Goal: Complete application form: Complete application form

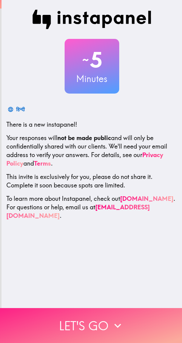
click at [111, 321] on icon "button" at bounding box center [117, 325] width 13 height 13
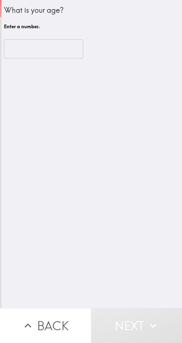
click at [40, 57] on input "number" at bounding box center [43, 48] width 79 height 19
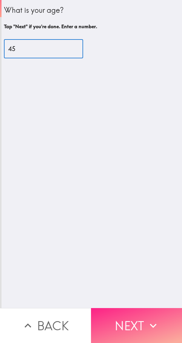
type input "45"
click at [138, 319] on button "Next" at bounding box center [136, 325] width 91 height 35
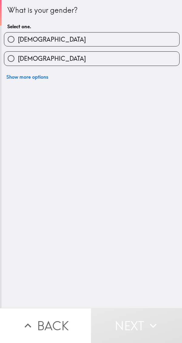
click at [135, 40] on label "[DEMOGRAPHIC_DATA]" at bounding box center [91, 39] width 175 height 14
click at [18, 40] on input "[DEMOGRAPHIC_DATA]" at bounding box center [11, 39] width 14 height 14
radio input "true"
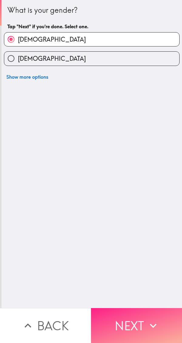
click at [148, 325] on icon "button" at bounding box center [153, 325] width 13 height 13
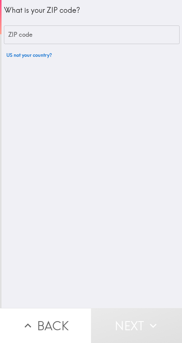
click at [142, 33] on input "ZIP code" at bounding box center [92, 35] width 176 height 19
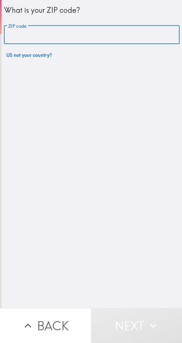
type input "34787"
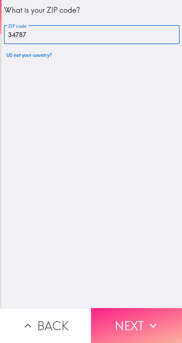
click at [138, 316] on button "Next" at bounding box center [136, 325] width 91 height 35
